Goal: Transaction & Acquisition: Obtain resource

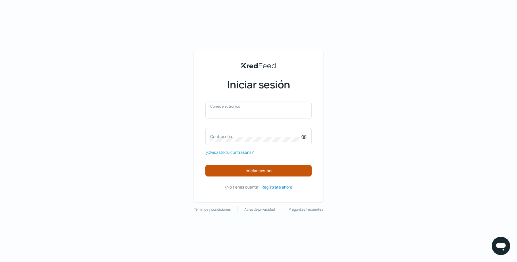
type input "emqro@outlook.es"
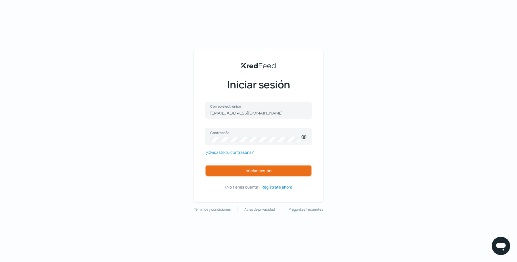
click at [273, 173] on button "Iniciar sesión" at bounding box center [258, 170] width 106 height 11
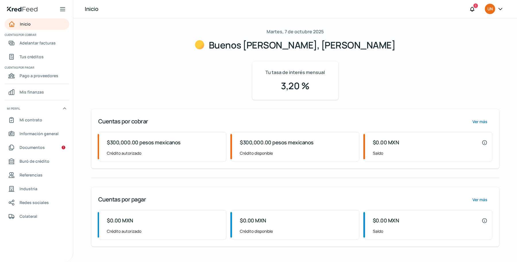
click at [146, 152] on span "Crédito autorizado" at bounding box center [164, 153] width 115 height 7
click at [136, 140] on font "$300,000.00 pesos mexicanos" at bounding box center [144, 142] width 74 height 7
click at [119, 144] on font "$300,000.00 pesos mexicanos" at bounding box center [144, 142] width 74 height 7
click at [43, 42] on font "Adelantar facturas" at bounding box center [38, 42] width 36 height 5
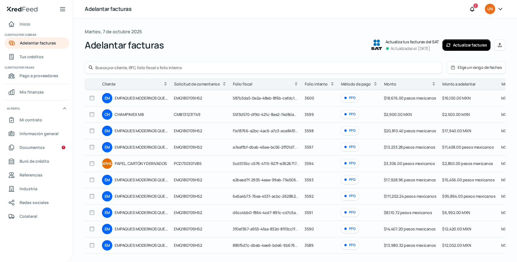
click at [370, 195] on td "PPD" at bounding box center [359, 196] width 43 height 16
click at [93, 194] on input "checkbox" at bounding box center [91, 196] width 5 height 5
checkbox input "true"
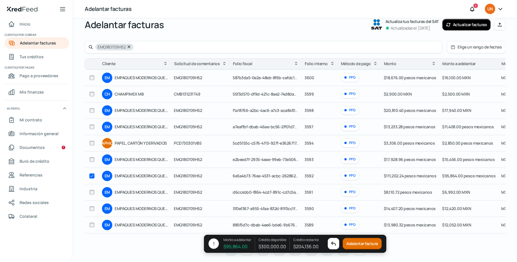
scroll to position [36, 0]
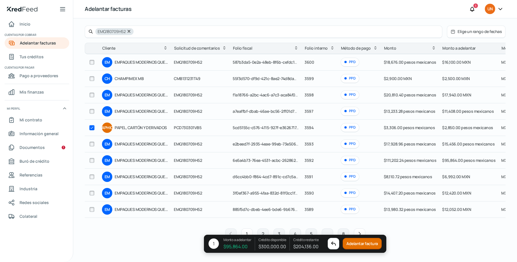
checkbox input "true"
checkbox input "false"
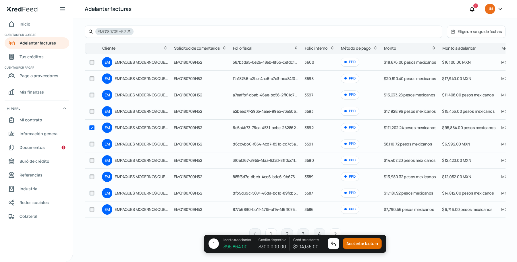
click at [91, 210] on input "checkbox" at bounding box center [91, 209] width 5 height 5
click at [92, 209] on input "checkbox" at bounding box center [91, 209] width 5 height 5
checkbox input "false"
click at [91, 177] on input "checkbox" at bounding box center [91, 176] width 5 height 5
checkbox input "true"
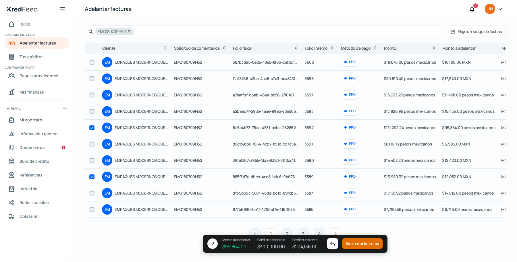
click at [92, 210] on input "checkbox" at bounding box center [91, 209] width 5 height 5
checkbox input "false"
click at [91, 177] on input "checkbox" at bounding box center [91, 176] width 5 height 5
checkbox input "false"
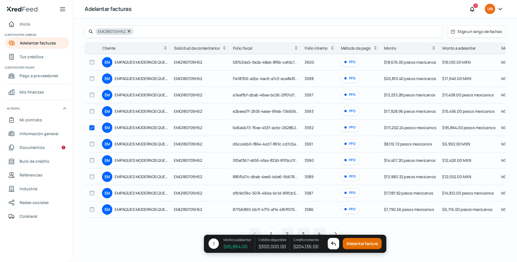
click at [92, 126] on input "checkbox" at bounding box center [91, 127] width 5 height 5
checkbox input "false"
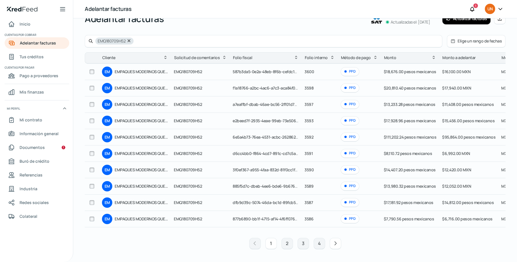
click at [92, 218] on input "checkbox" at bounding box center [91, 219] width 5 height 5
checkbox input "true"
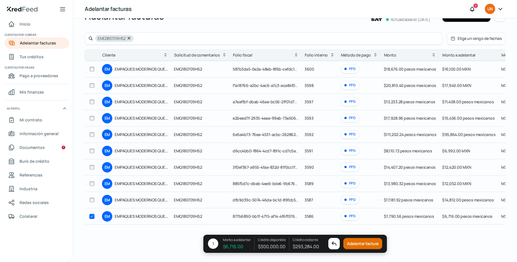
click at [92, 183] on input "checkbox" at bounding box center [91, 183] width 5 height 5
click at [91, 184] on input "checkbox" at bounding box center [91, 183] width 5 height 5
checkbox input "false"
click at [91, 150] on input "checkbox" at bounding box center [91, 150] width 5 height 5
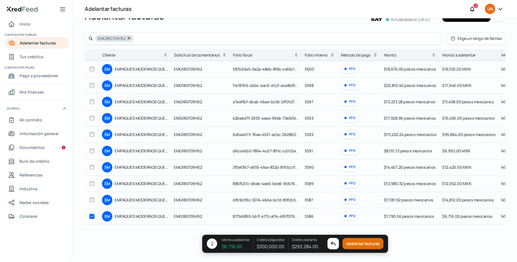
checkbox input "false"
click at [94, 214] on input "checkbox" at bounding box center [91, 216] width 5 height 5
checkbox input "false"
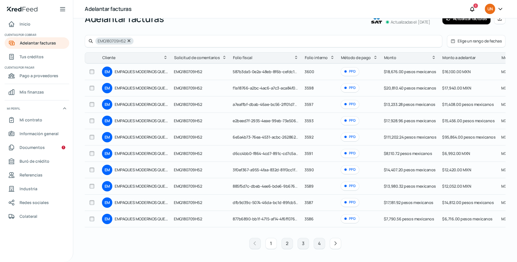
click at [91, 151] on input "checkbox" at bounding box center [91, 153] width 5 height 5
checkbox input "true"
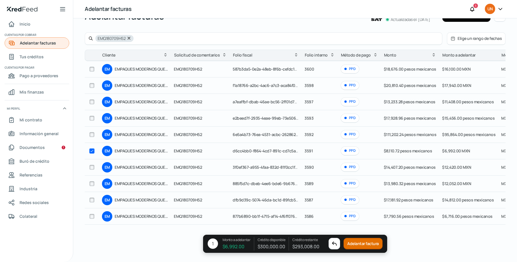
click at [51, 42] on font "Adelantar facturas" at bounding box center [38, 42] width 36 height 5
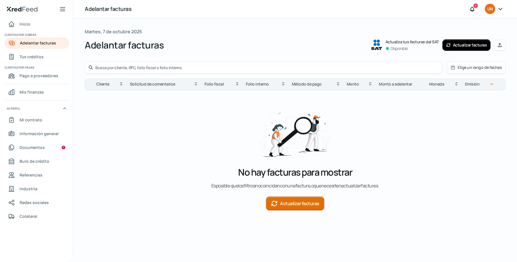
click at [309, 207] on font "Actualizar facturas" at bounding box center [299, 203] width 39 height 6
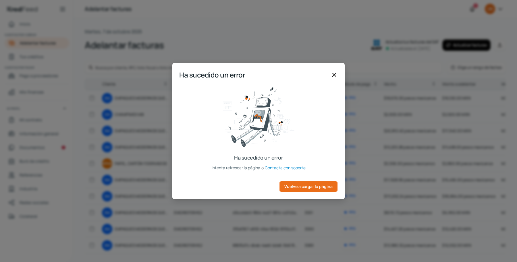
click at [315, 187] on font "Vuelve a cargar la página" at bounding box center [308, 186] width 48 height 5
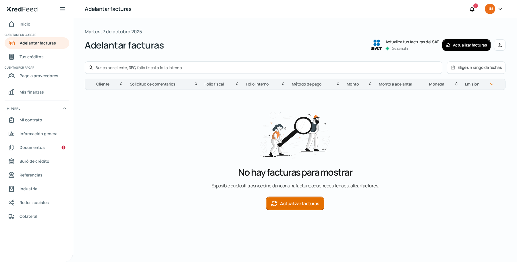
click at [301, 207] on font "Actualizar facturas" at bounding box center [299, 203] width 39 height 6
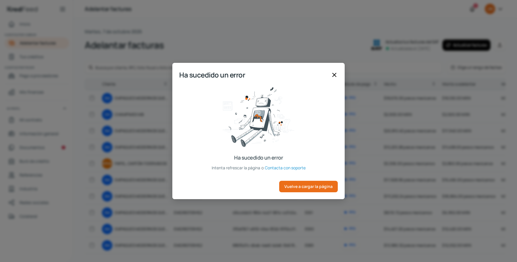
click at [333, 70] on div "Ha sucedido un error" at bounding box center [258, 77] width 172 height 15
click at [333, 76] on icon at bounding box center [334, 74] width 3 height 3
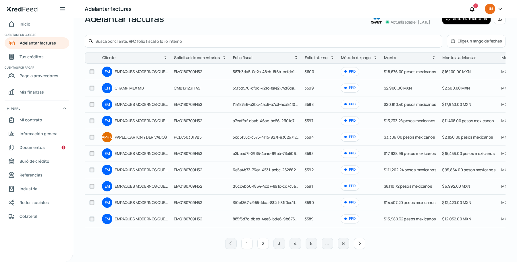
click at [263, 242] on font "2" at bounding box center [263, 243] width 3 height 6
click at [265, 241] on button "2" at bounding box center [262, 243] width 11 height 11
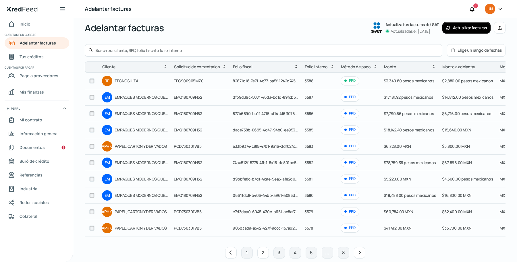
scroll to position [29, 0]
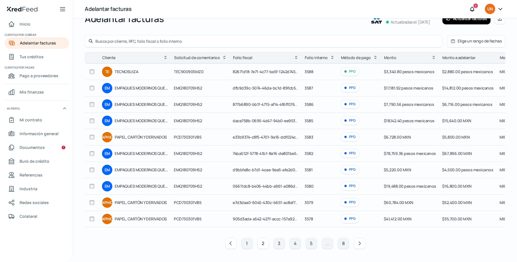
click at [91, 152] on input "checkbox" at bounding box center [91, 153] width 5 height 5
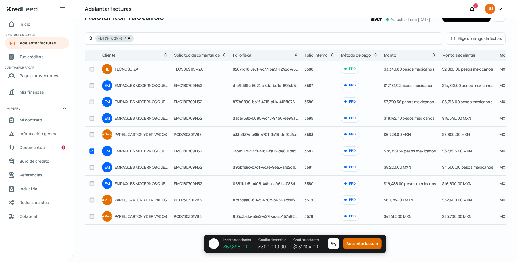
checkbox input "false"
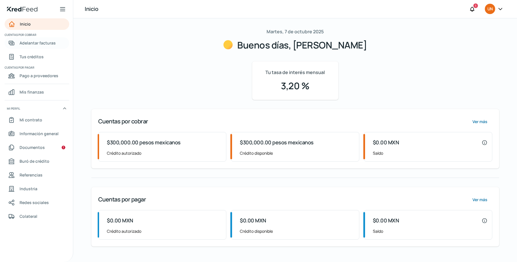
click at [25, 45] on font "Adelantar facturas" at bounding box center [38, 42] width 36 height 5
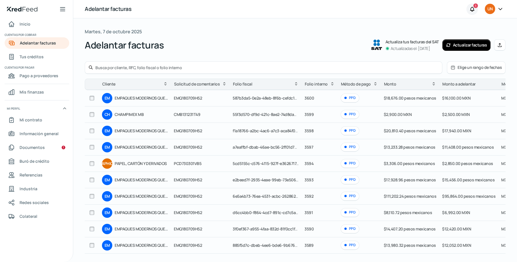
click at [470, 5] on div at bounding box center [471, 8] width 11 height 11
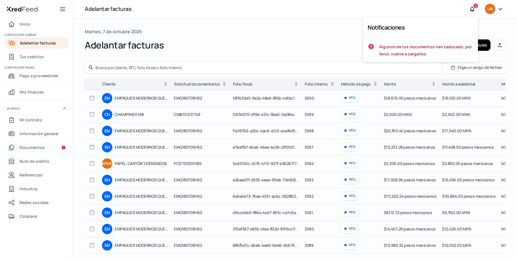
click at [36, 147] on font "Documentos" at bounding box center [32, 147] width 25 height 5
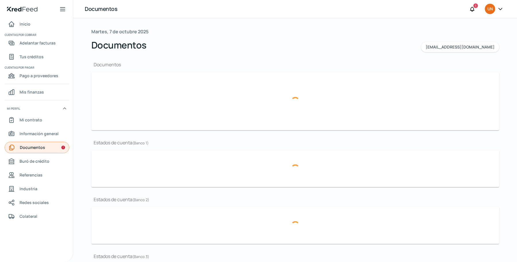
type input "CONSTANCIA (1).pdf"
type input "PHOTO-2024-09-25-18-06-51.jpg"
type input "IMG_2235.JPG"
type input "BAL2024.pdf"
type input "EstadodeCuenta (36) (1).pdf"
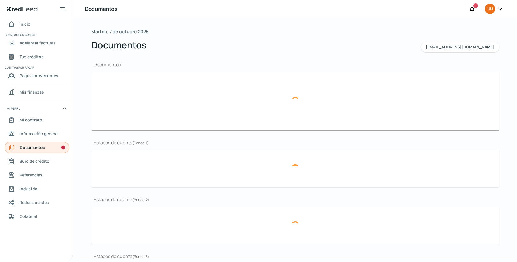
type input "EstadodeCuenta (35) (2).pdf"
type input "EstadodeCuenta (34) (3).pdf"
type input "Estado de cuenta [DATE].pdf"
type input "Estado de cuenta [DATE] (1).pdf"
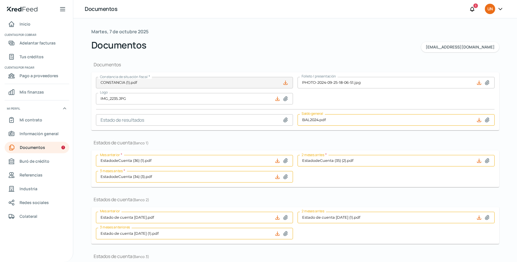
click at [284, 83] on icon at bounding box center [285, 83] width 4 height 4
click at [361, 117] on input "BAL2024.pdf" at bounding box center [395, 119] width 197 height 11
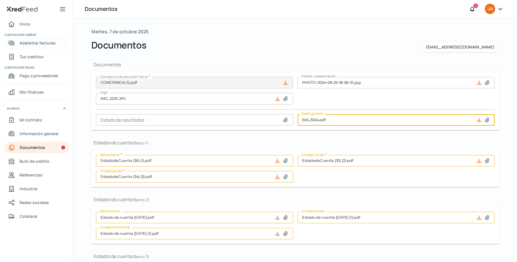
click at [31, 41] on font "Adelantar facturas" at bounding box center [38, 42] width 36 height 5
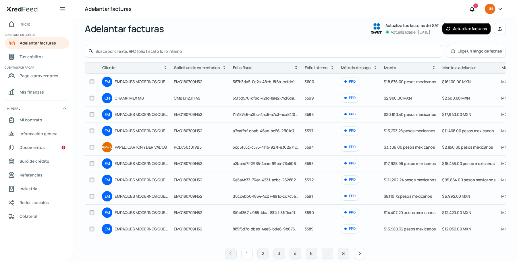
scroll to position [29, 0]
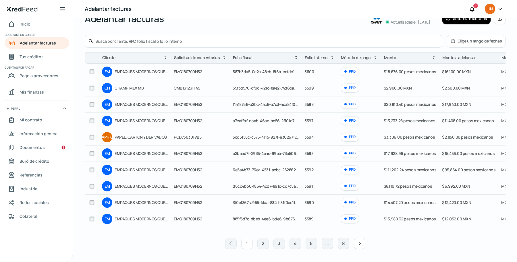
click at [94, 167] on input "checkbox" at bounding box center [91, 169] width 5 height 5
checkbox input "true"
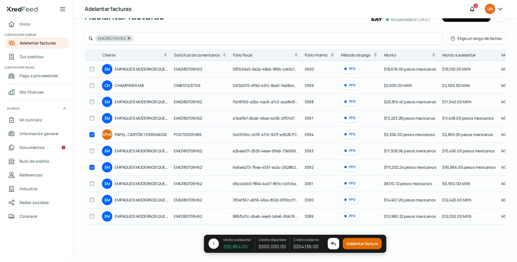
checkbox input "true"
checkbox input "false"
click at [91, 183] on input "checkbox" at bounding box center [91, 183] width 5 height 5
checkbox input "true"
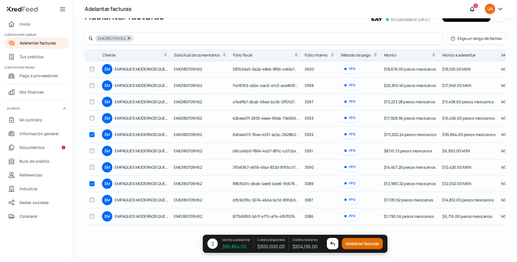
click at [366, 244] on font "Adelantar facturas" at bounding box center [362, 243] width 34 height 5
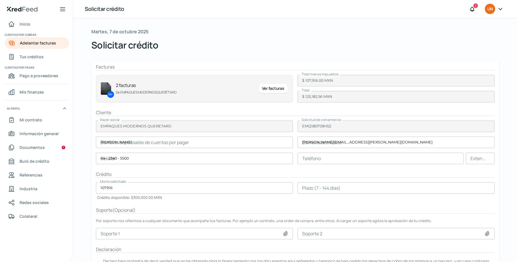
type input "[PERSON_NAME]"
type input "[PERSON_NAME][EMAIL_ADDRESS][PERSON_NAME][DOMAIN_NAME]"
type input "44 - 2340 - 5500"
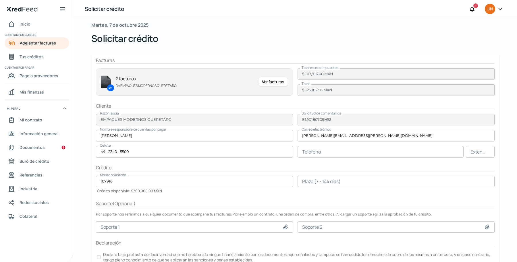
scroll to position [30, 0]
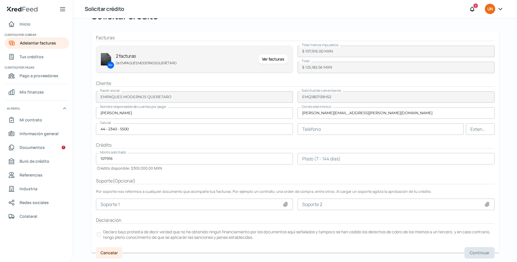
click at [97, 235] on div at bounding box center [99, 235] width 4 height 4
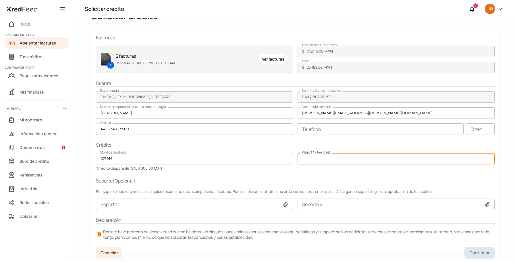
click at [348, 160] on input "number" at bounding box center [395, 158] width 197 height 11
type input "144"
click at [395, 173] on form "Facturas EM 2 facturas De EMPAQUES MODERNOS QUERÉTARO Ver facturas Total menos …" at bounding box center [295, 142] width 408 height 221
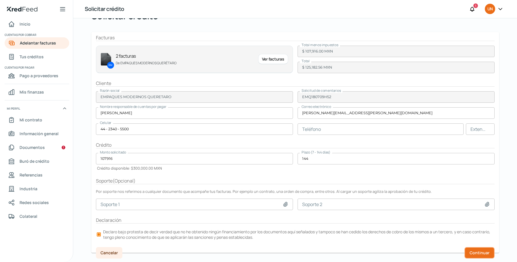
click at [479, 253] on font "Continuar" at bounding box center [479, 252] width 20 height 5
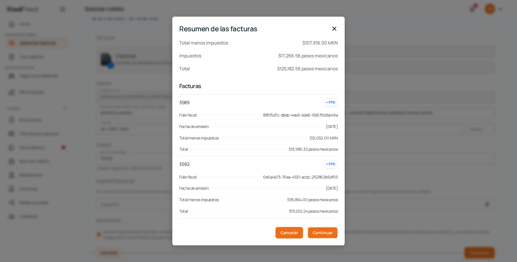
click at [329, 235] on font "Continuar" at bounding box center [323, 232] width 20 height 5
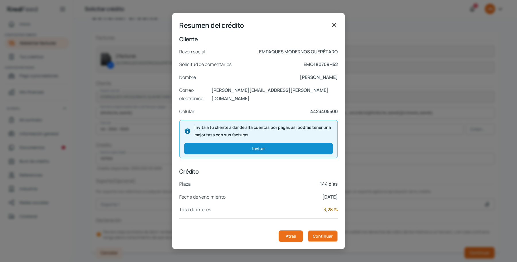
click at [327, 235] on font "Continuar" at bounding box center [323, 235] width 20 height 5
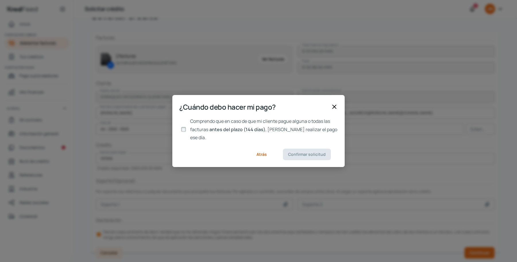
click at [183, 131] on input "Comprendo que en caso de que mi cliente pague alguna o todas las facturas antes…" at bounding box center [183, 129] width 5 height 5
checkbox input "true"
click at [303, 152] on font "Confirmar solicitud" at bounding box center [307, 154] width 38 height 5
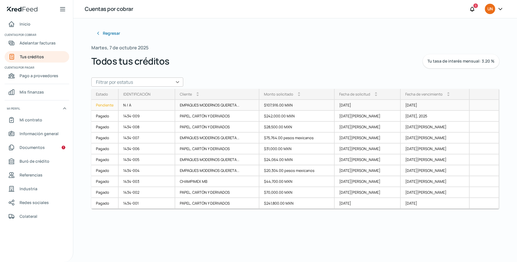
click at [101, 107] on font "Pendiente" at bounding box center [105, 105] width 18 height 5
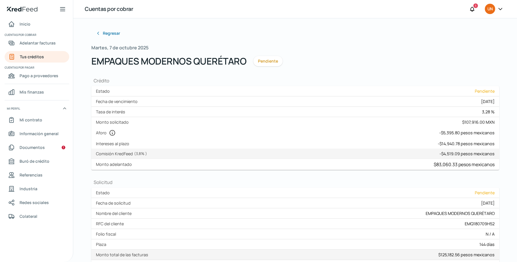
click at [266, 62] on font "Pendiente" at bounding box center [268, 60] width 20 height 5
click at [103, 36] on button "Regresar" at bounding box center [108, 33] width 34 height 11
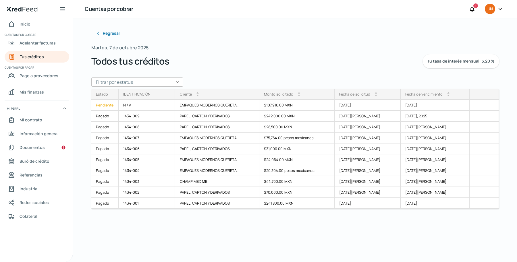
click at [178, 83] on input "text" at bounding box center [137, 82] width 92 height 9
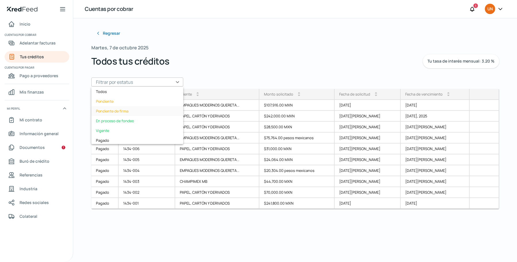
click at [117, 110] on font "Pendiente de firma" at bounding box center [112, 111] width 32 height 5
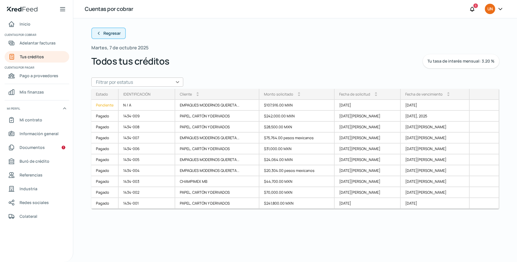
click at [104, 28] on button "Regresar" at bounding box center [108, 33] width 34 height 11
